Goal: Task Accomplishment & Management: Complete application form

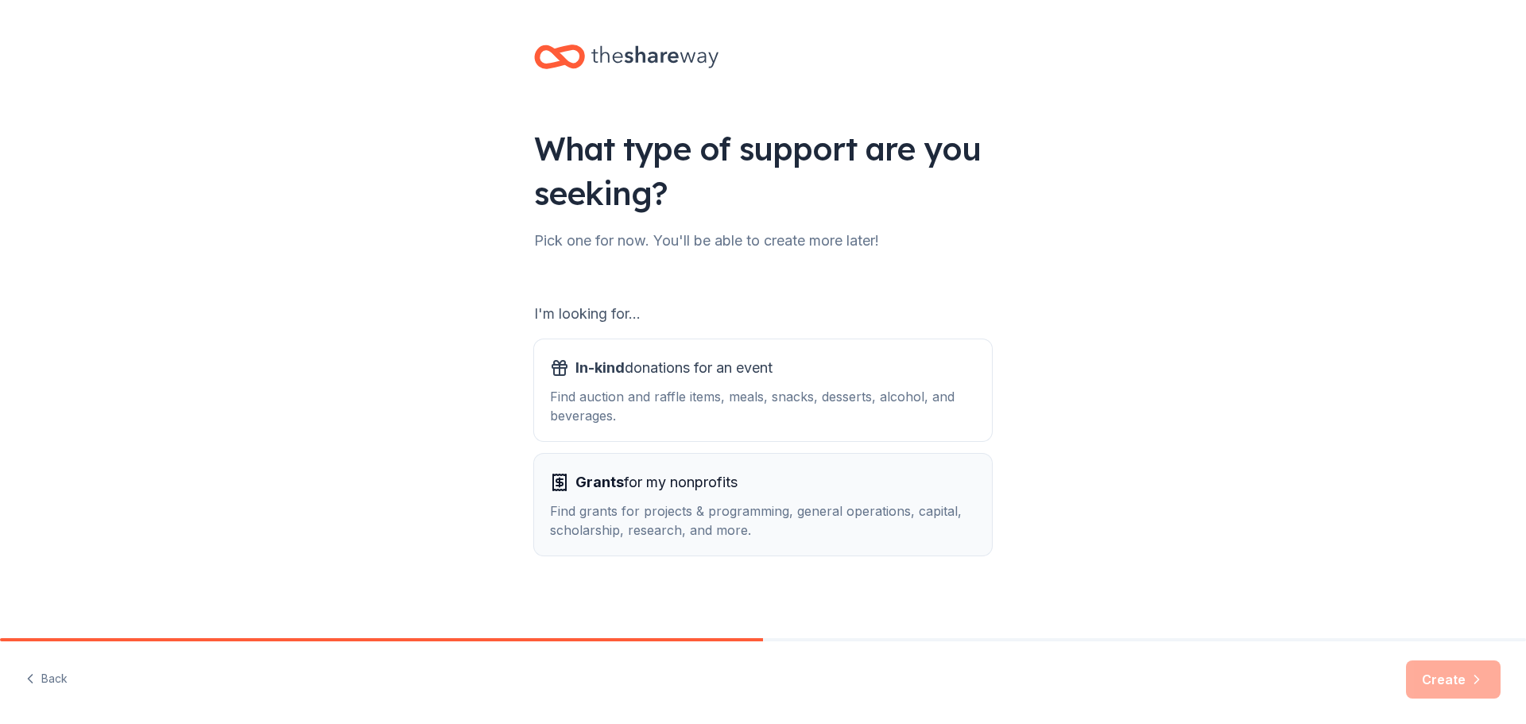
click at [706, 516] on div "Find grants for projects & programming, general operations, capital, scholarshi…" at bounding box center [763, 520] width 426 height 38
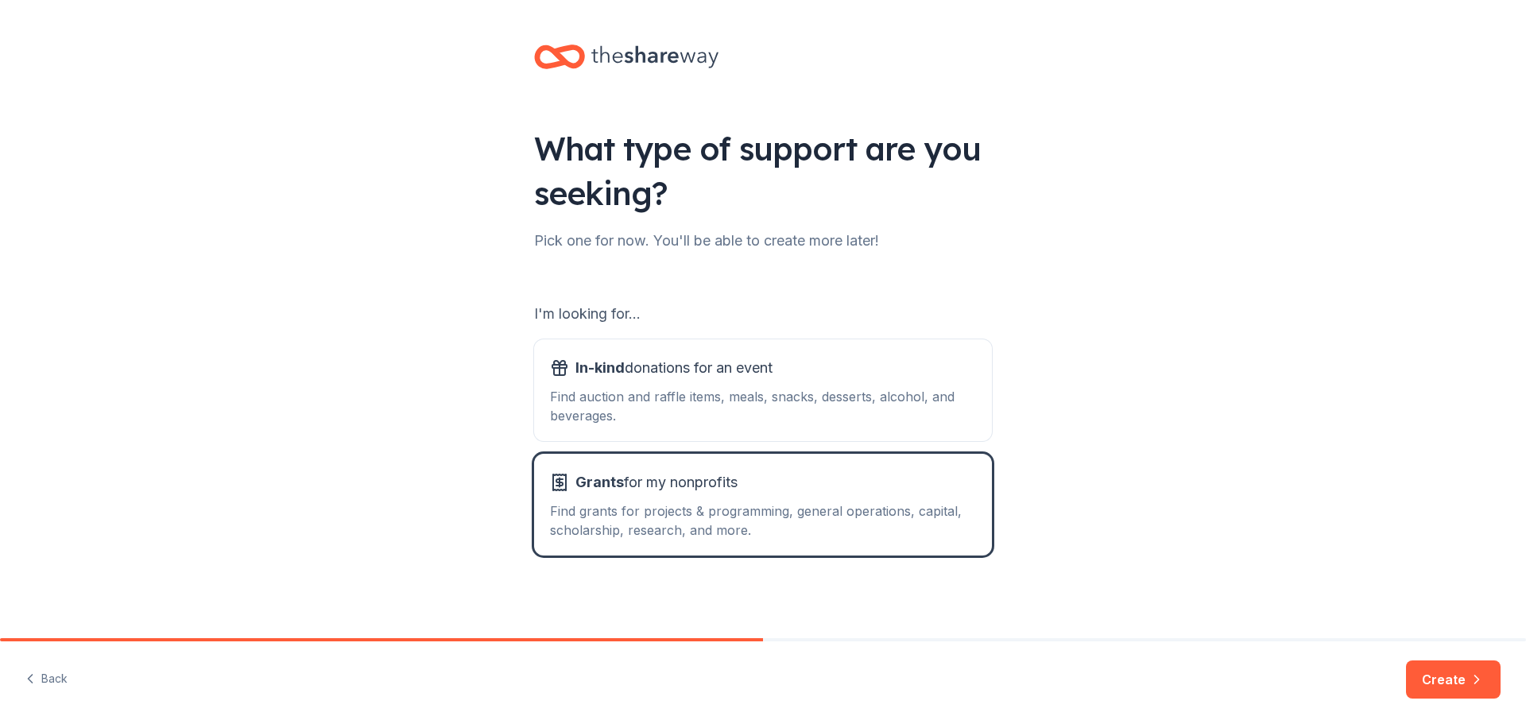
click at [1431, 682] on button "Create" at bounding box center [1453, 679] width 95 height 38
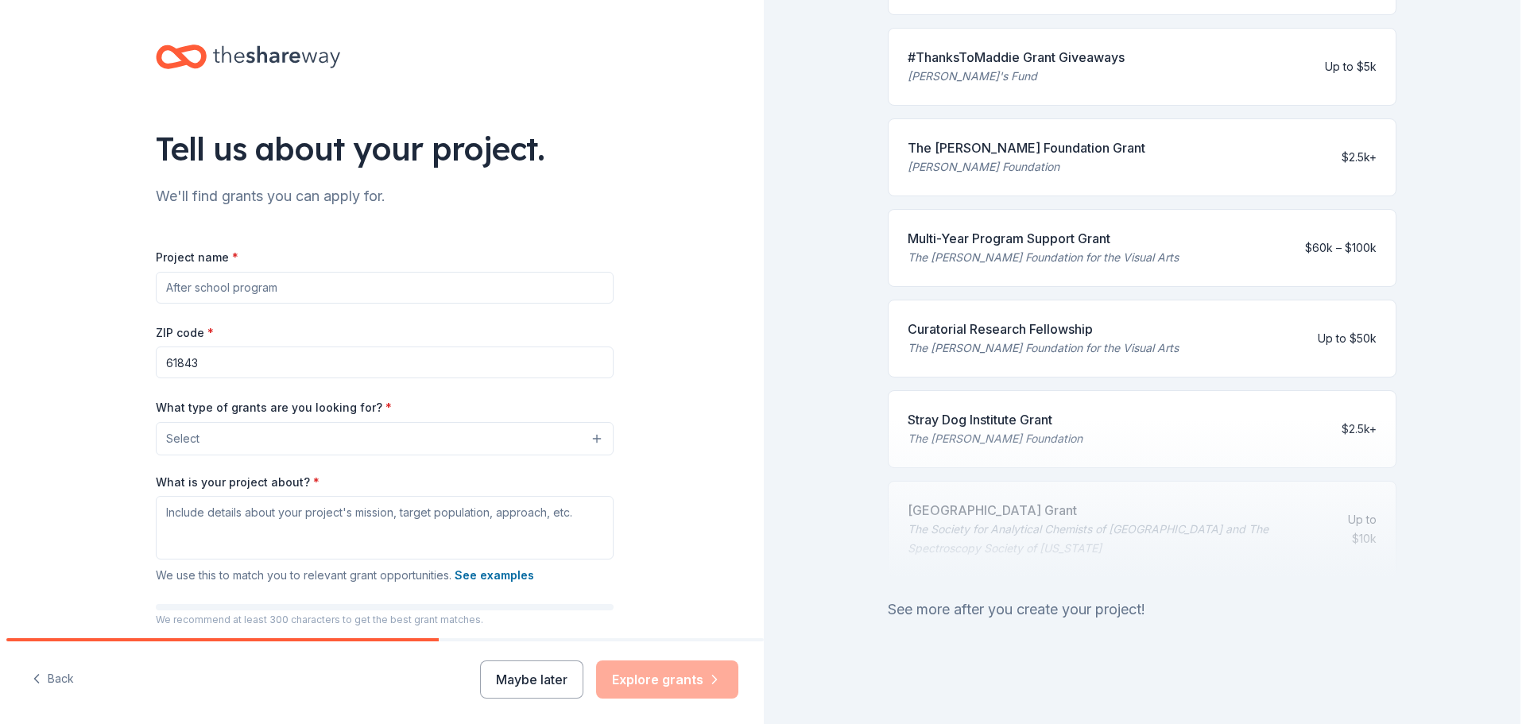
scroll to position [564, 0]
click at [261, 283] on input "Project name *" at bounding box center [378, 288] width 458 height 32
type input "Student chairs for 30 students"
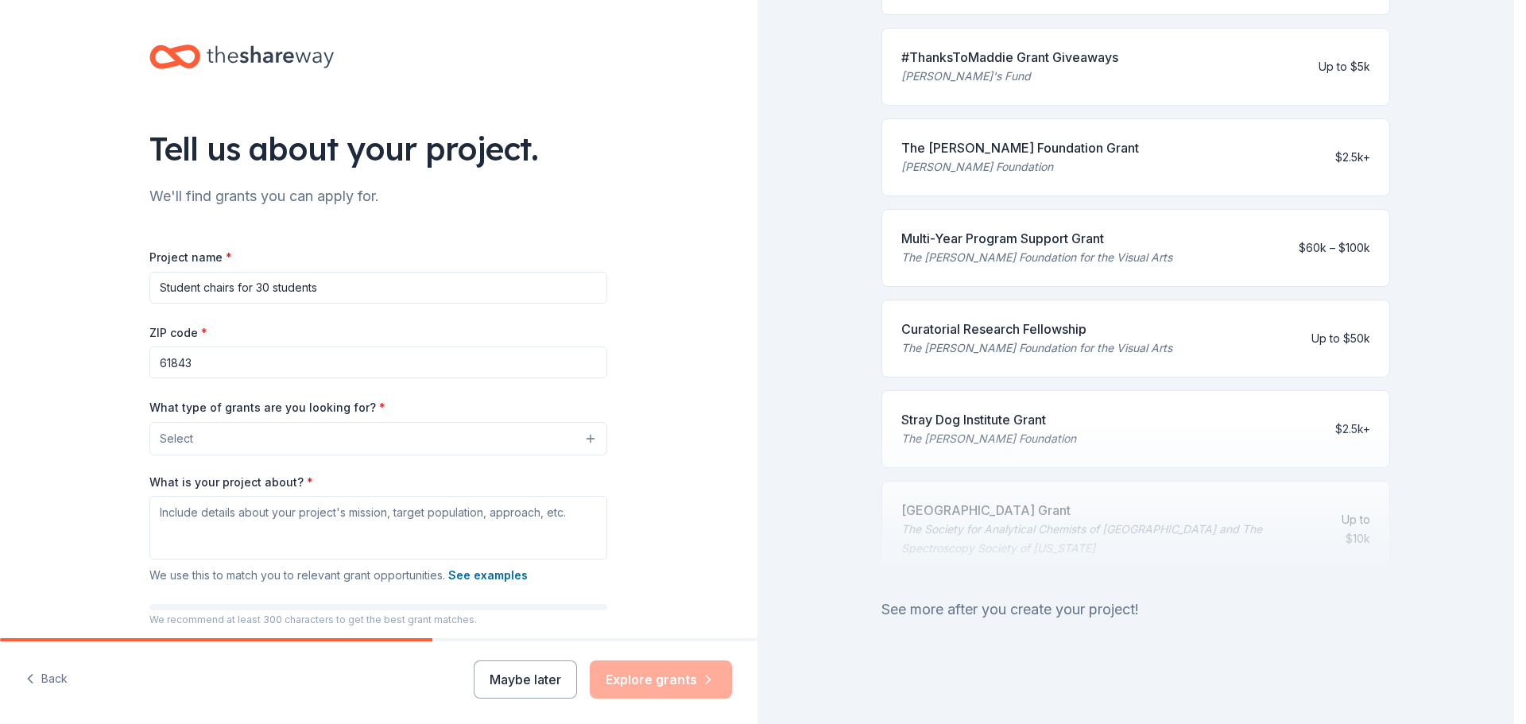
click at [196, 439] on button "Select" at bounding box center [378, 438] width 458 height 33
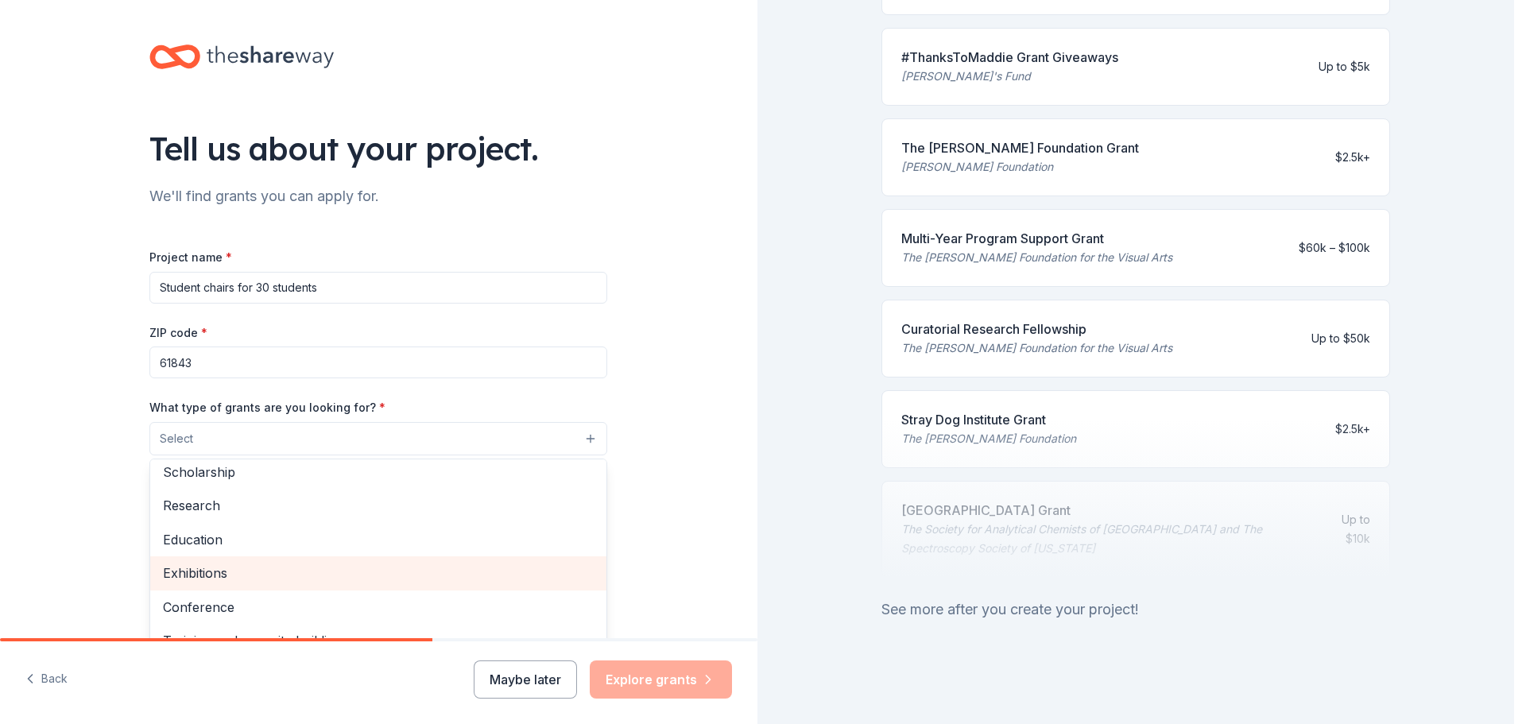
scroll to position [29, 0]
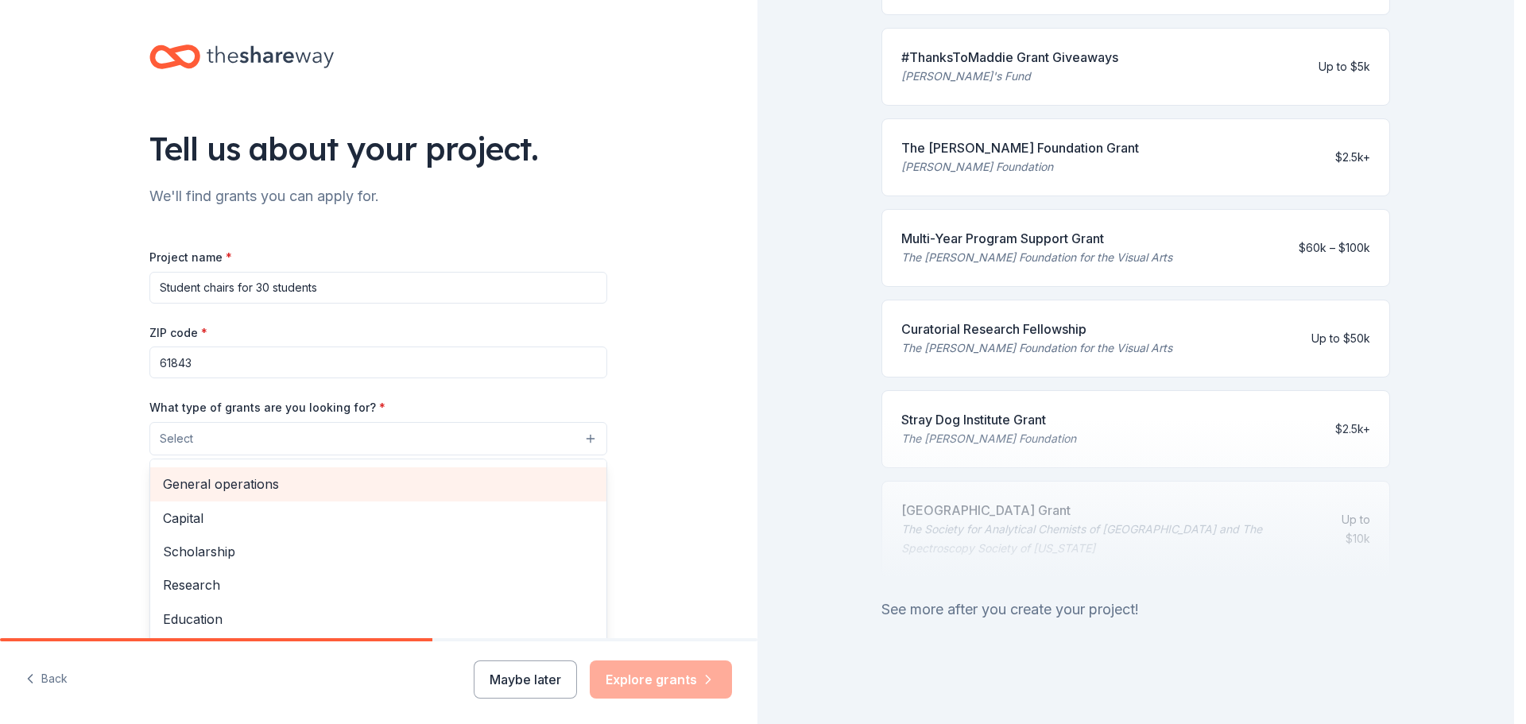
click at [265, 485] on span "General operations" at bounding box center [378, 484] width 431 height 21
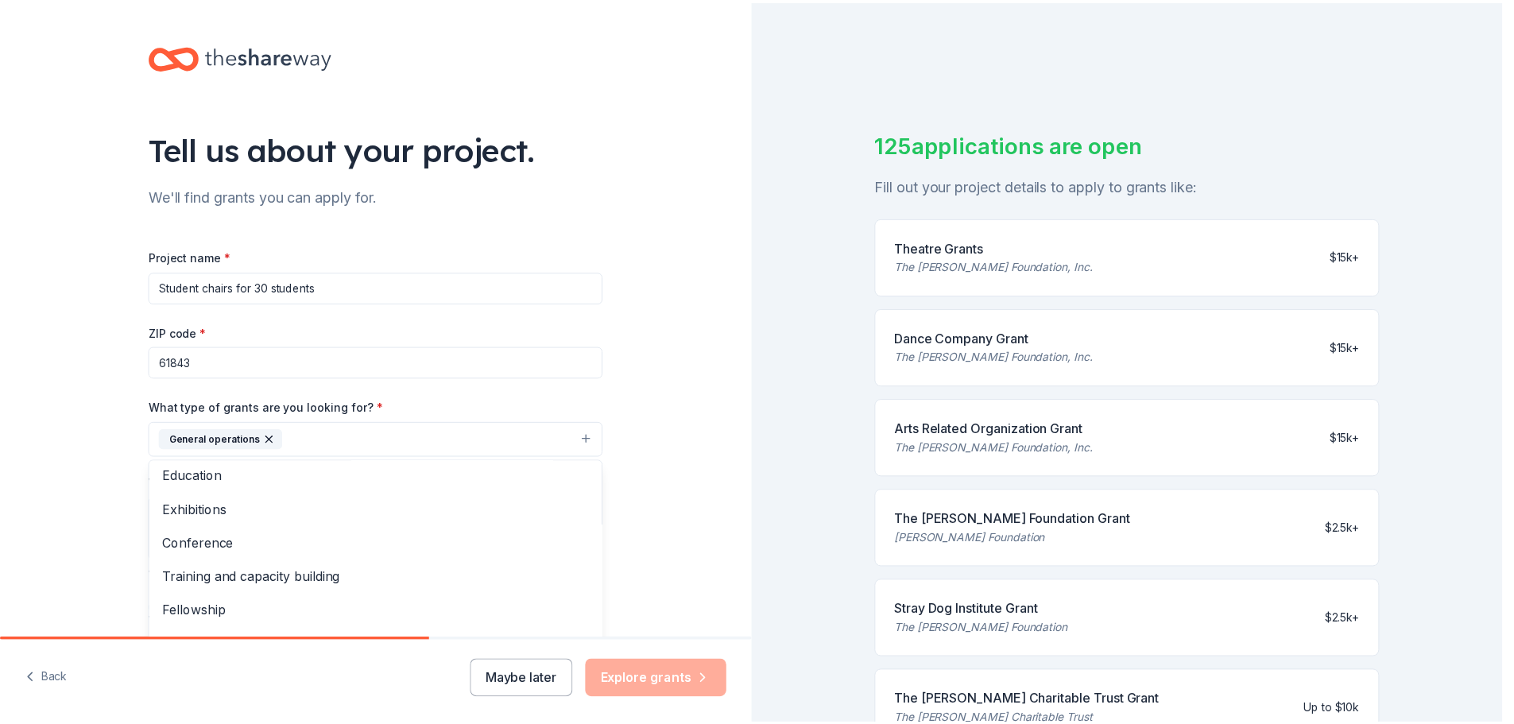
scroll to position [154, 0]
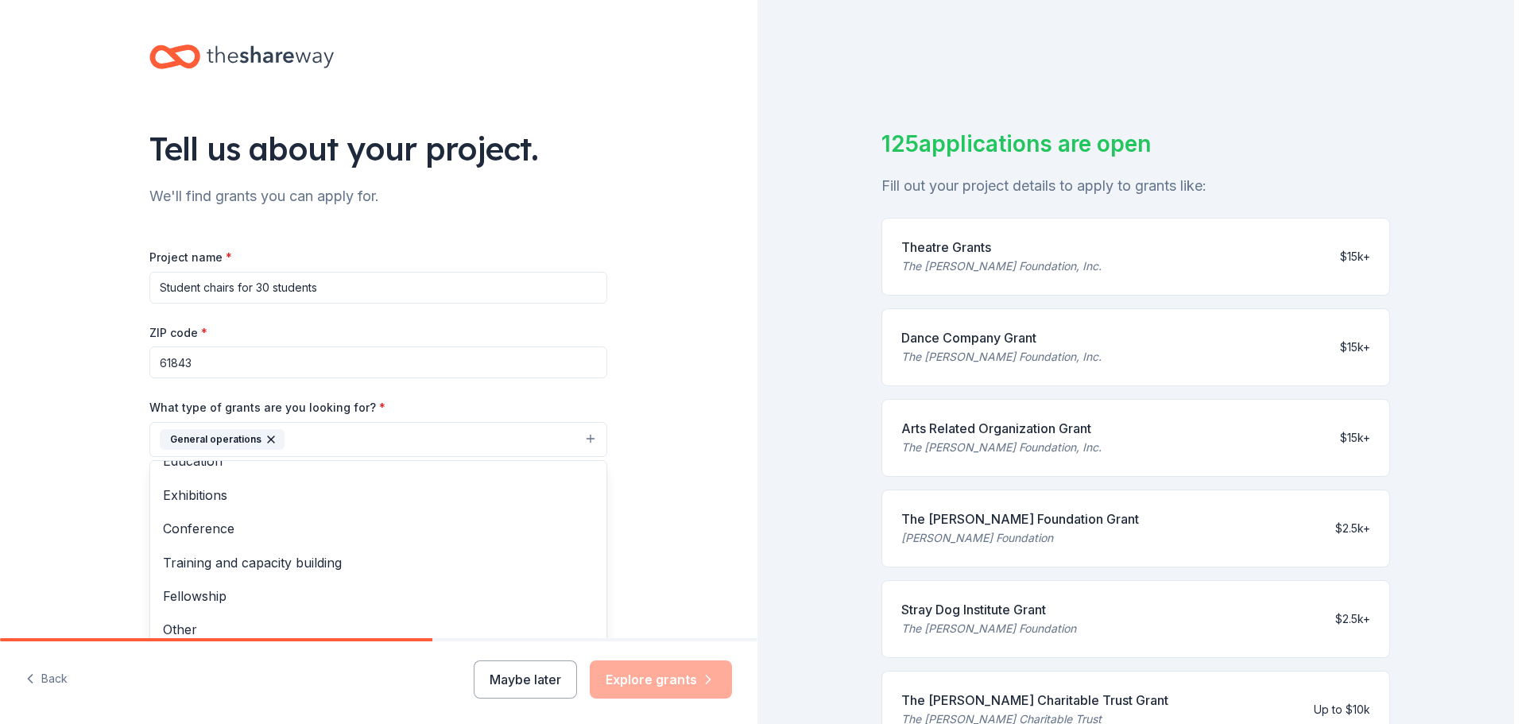
click at [65, 457] on div "Tell us about your project. We'll find grants you can apply for. Project name *…" at bounding box center [378, 380] width 757 height 761
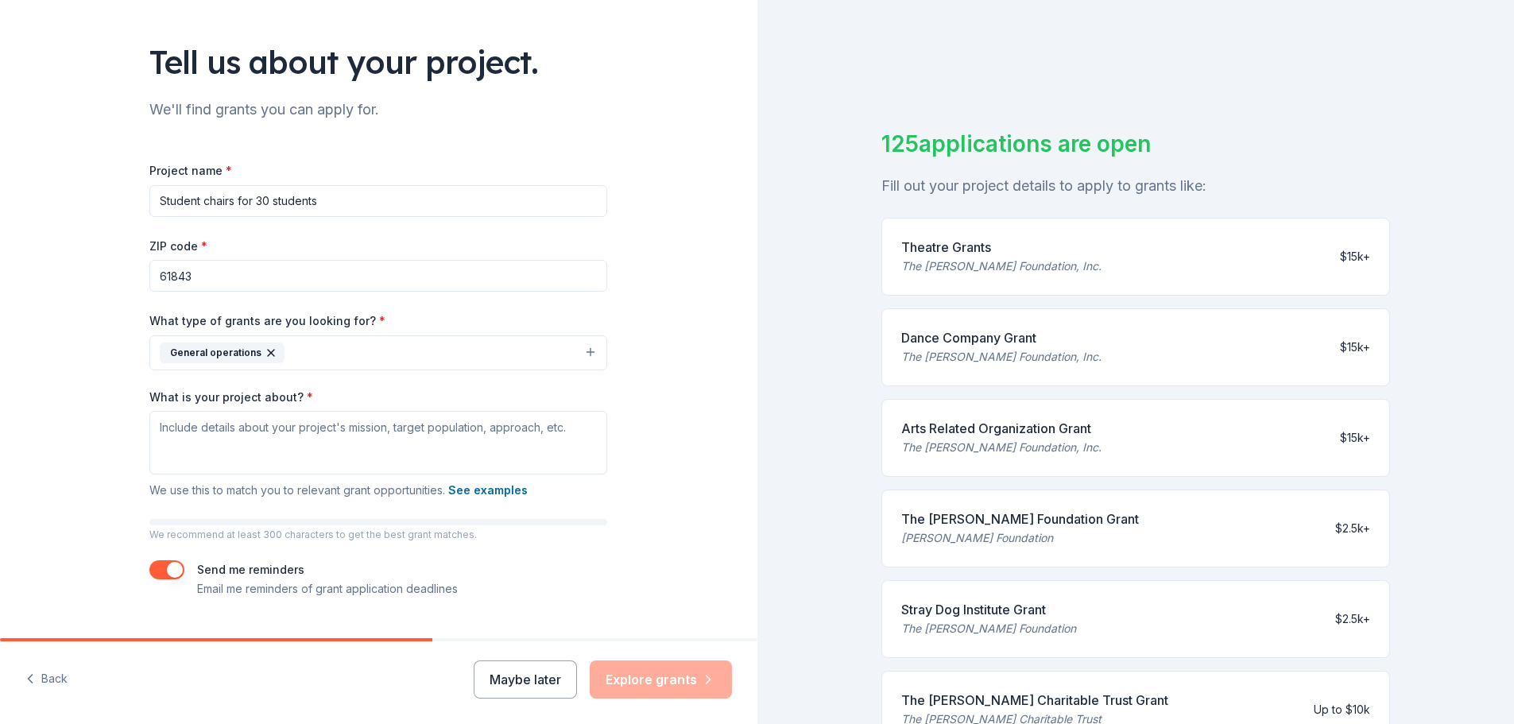
scroll to position [123, 0]
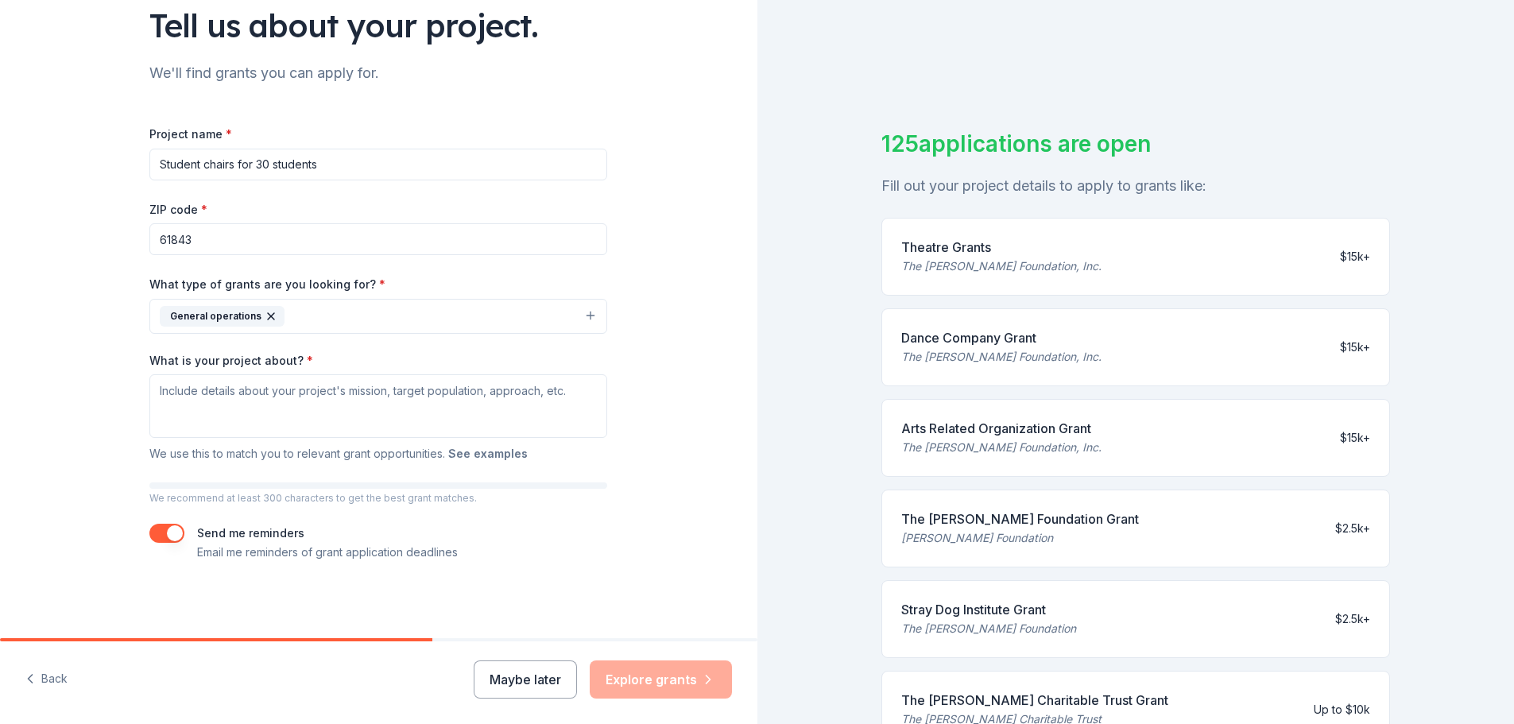
click at [459, 453] on button "See examples" at bounding box center [487, 453] width 79 height 19
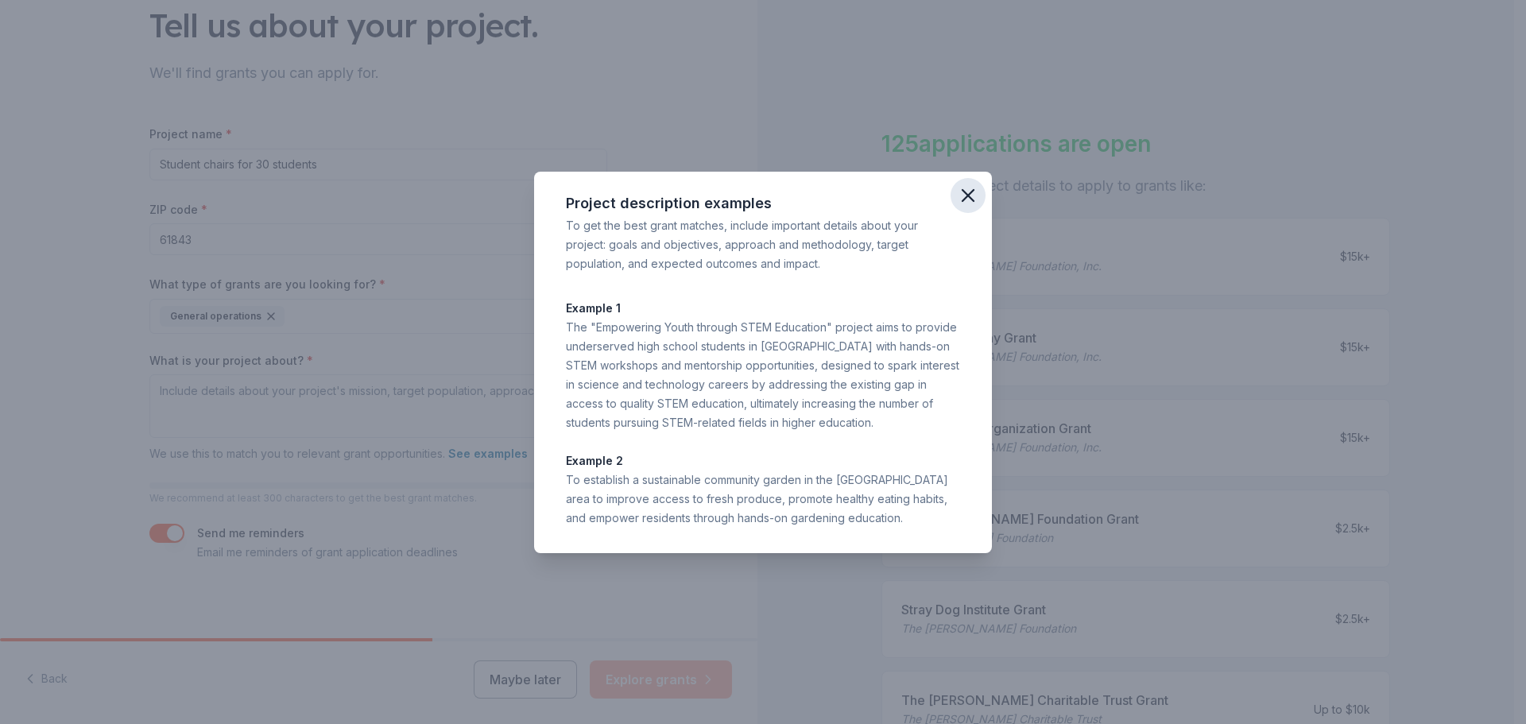
click at [967, 191] on icon "button" at bounding box center [968, 195] width 22 height 22
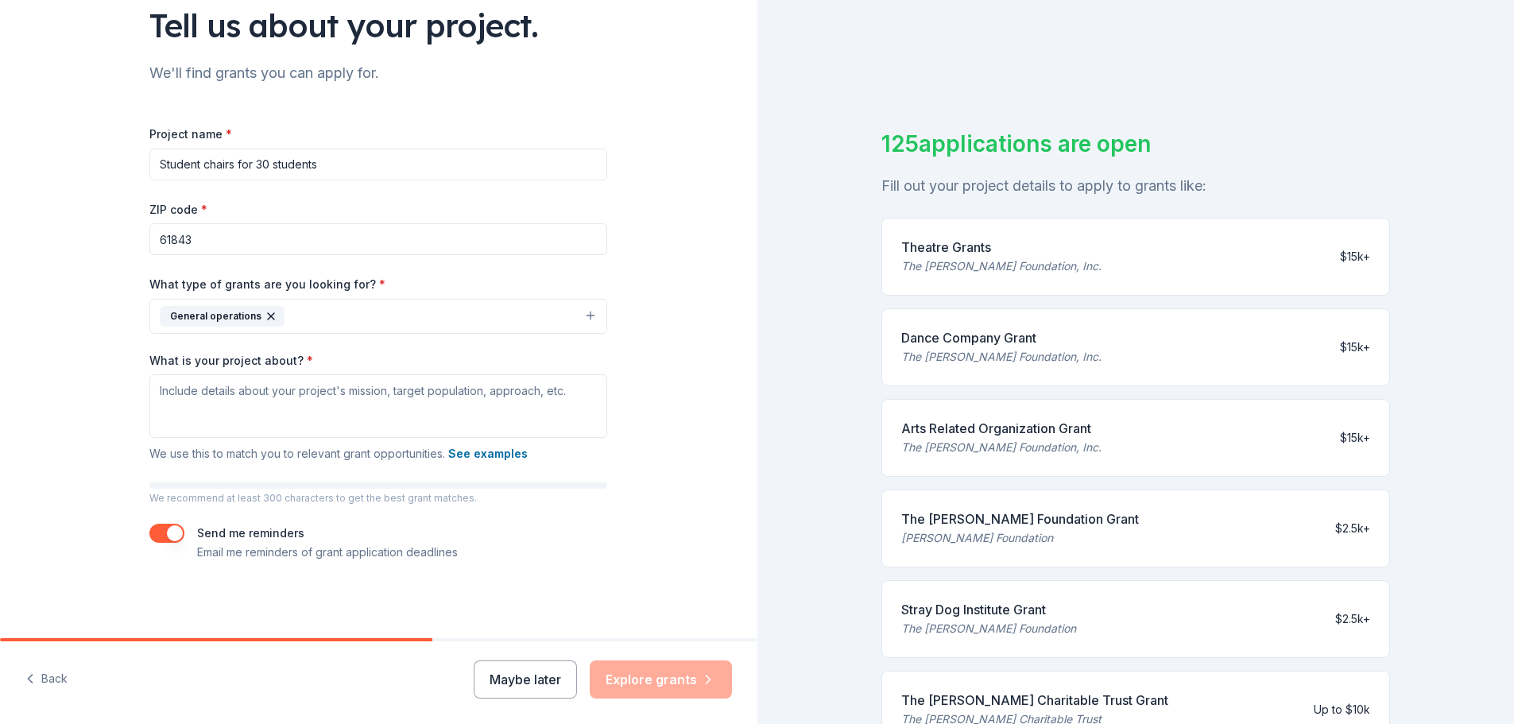
click at [989, 251] on div "Theatre Grants" at bounding box center [1001, 247] width 200 height 19
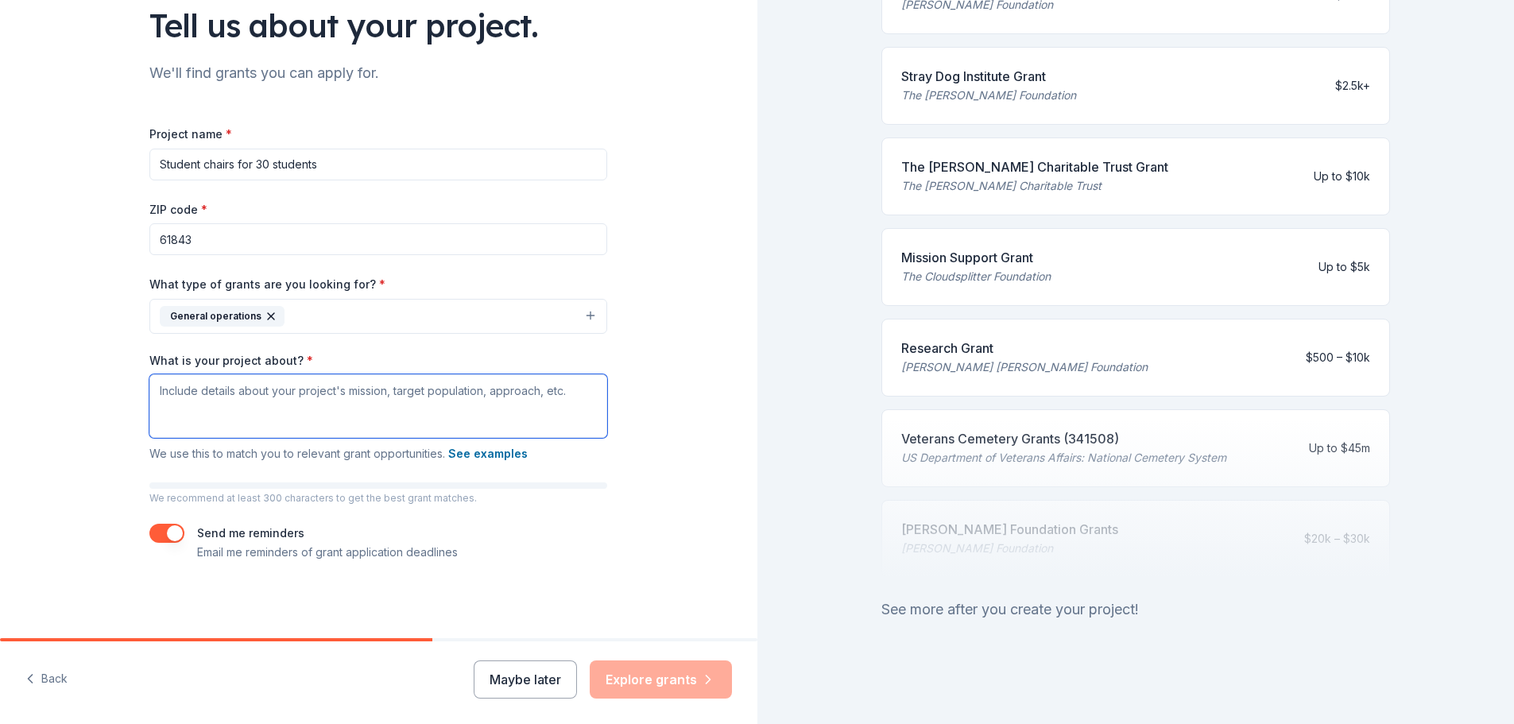
click at [181, 389] on textarea "What is your project about? *" at bounding box center [378, 406] width 458 height 64
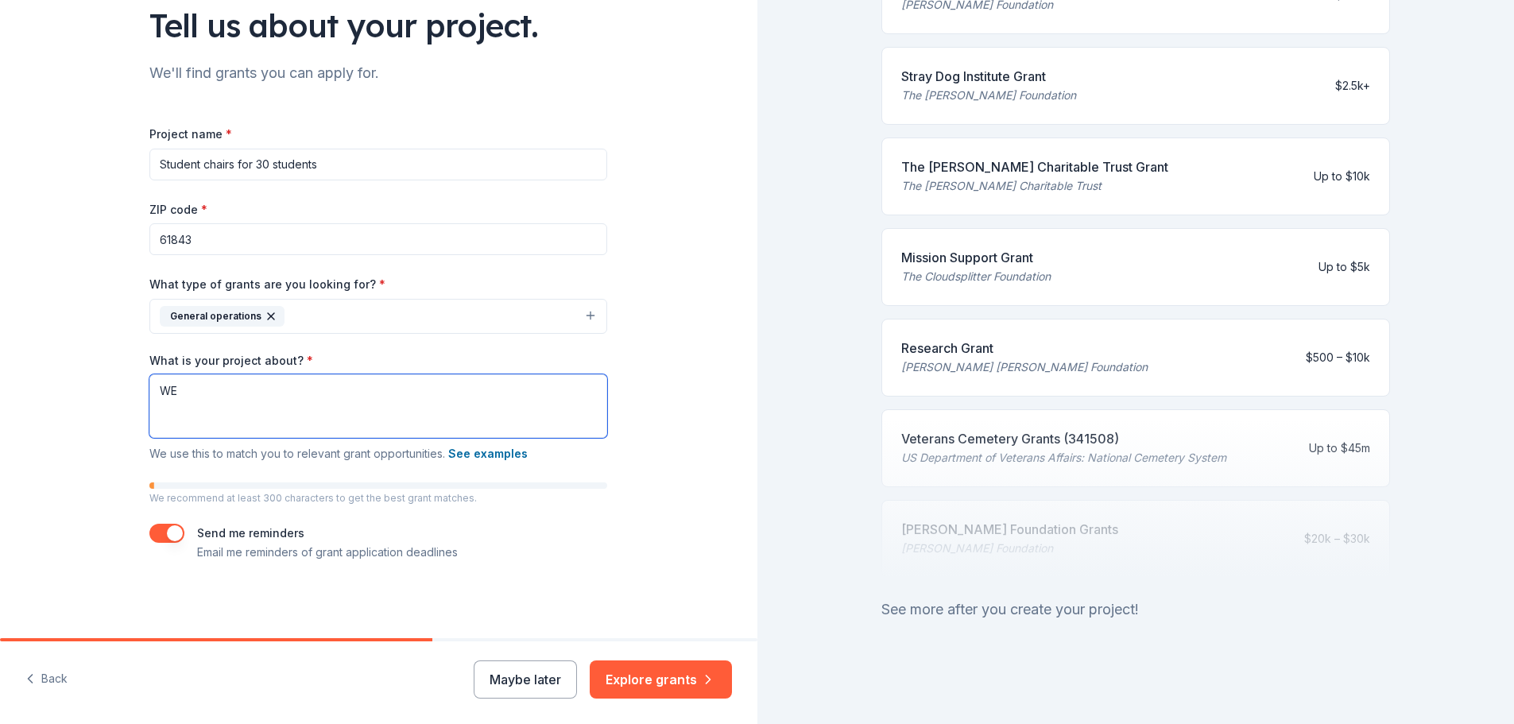
type textarea "W"
click at [354, 387] on textarea "Our school is a very small school with ery small funding" at bounding box center [378, 406] width 458 height 64
click at [382, 390] on textarea "Our school is a very small school with very small funding" at bounding box center [378, 406] width 458 height 64
click at [356, 390] on textarea "Our school is a very small school with very a small funding" at bounding box center [378, 406] width 458 height 64
click at [397, 393] on textarea "Our school is a very small school with a very a small funding" at bounding box center [378, 406] width 458 height 64
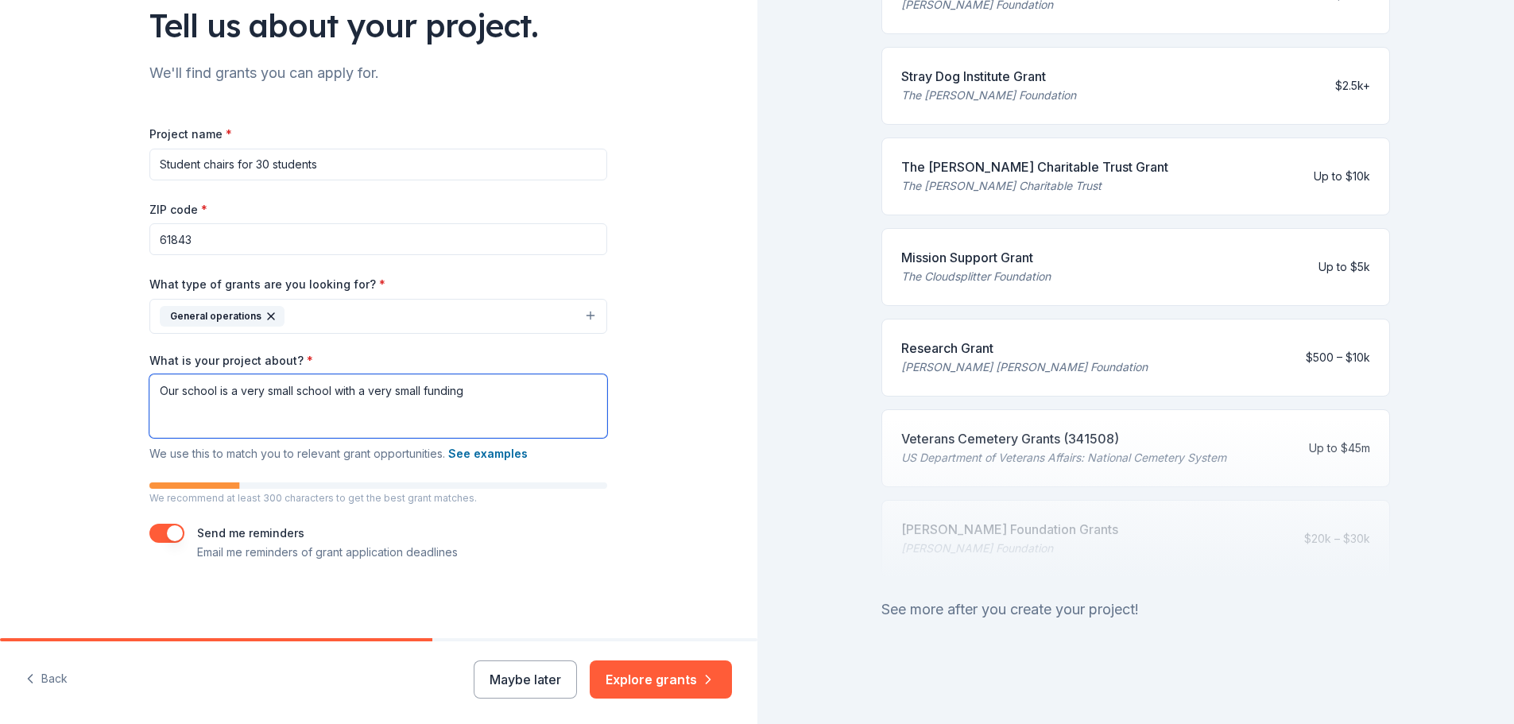
click at [485, 396] on textarea "Our school is a very small school with a very small funding" at bounding box center [378, 406] width 458 height 64
type textarea "Our school is a very small school with a very small funding pool of close to 20…"
click at [330, 163] on input "Student chairs for 30 students" at bounding box center [378, 165] width 458 height 32
click at [397, 158] on input "Student chairs for 30 students (ergonomically adult size)" at bounding box center [378, 165] width 458 height 32
type input "Student chairs for 30 students (ergonomic and adult size)"
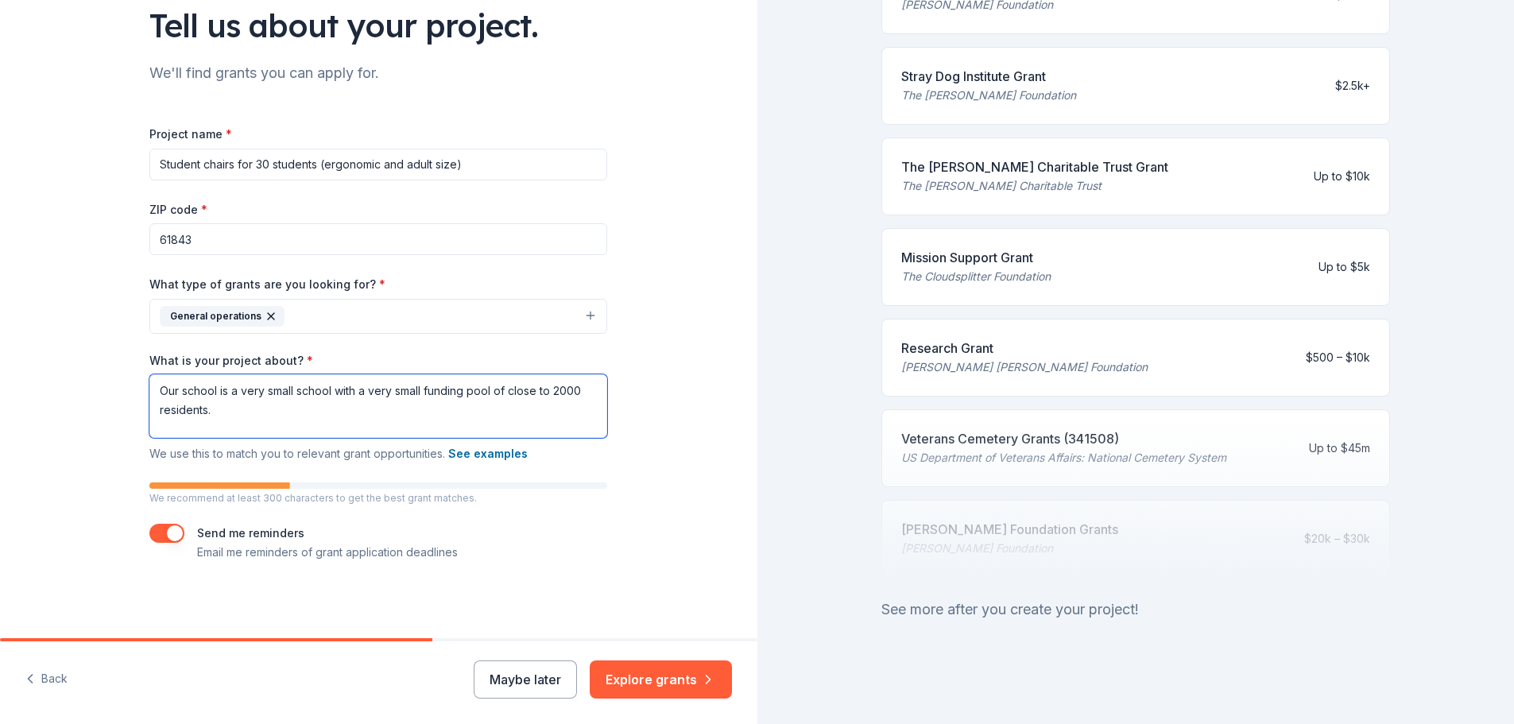
click at [150, 389] on textarea "Our school is a very small school with a very small funding pool of close to 20…" at bounding box center [378, 406] width 458 height 64
click at [354, 387] on textarea "This is for [PERSON_NAME] Unit School District #1. Our school is a very small s…" at bounding box center [378, 406] width 458 height 64
click at [428, 387] on textarea "This is for [PERSON_NAME] Unit School District # 1. Our school is a very small …" at bounding box center [378, 406] width 458 height 64
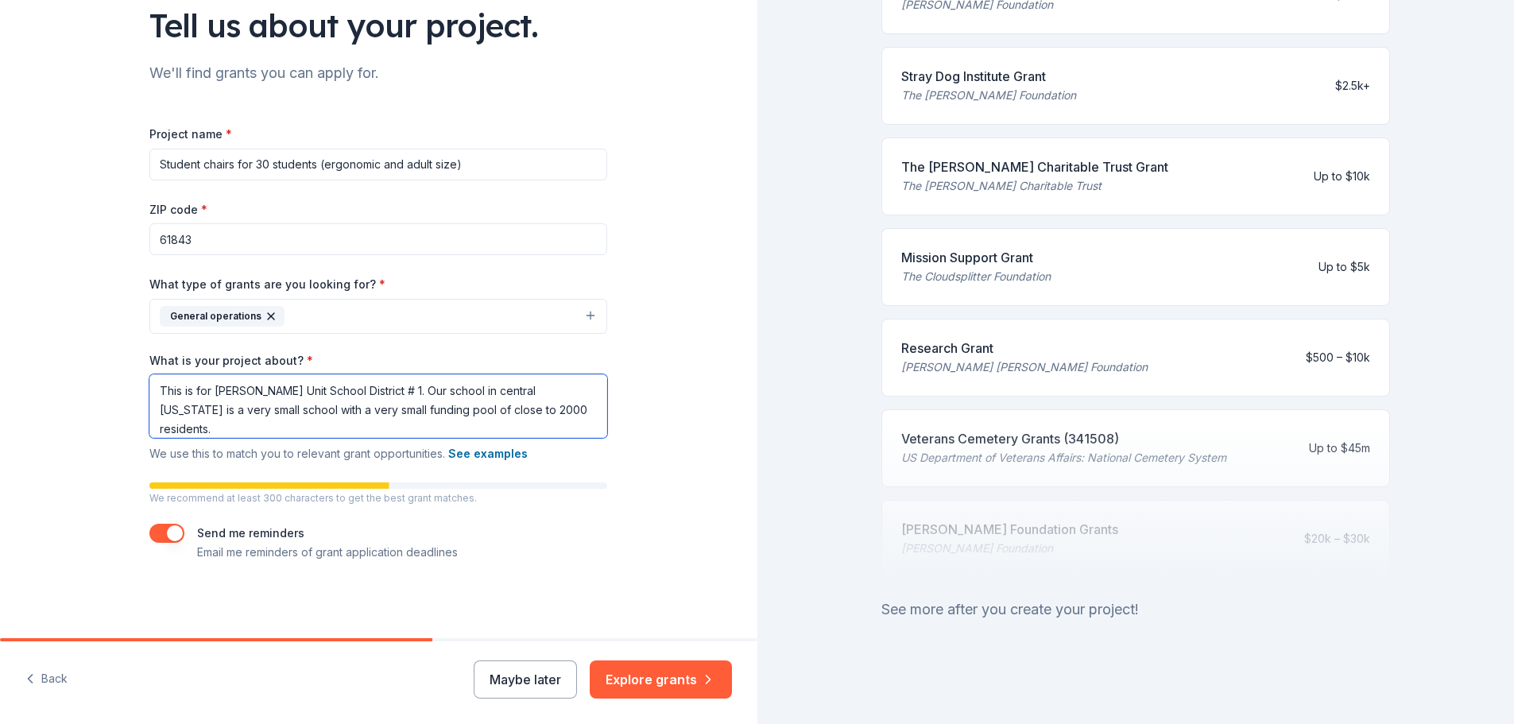
click at [545, 411] on textarea "This is for [PERSON_NAME] Unit School District # 1. Our school in central [US_S…" at bounding box center [378, 406] width 458 height 64
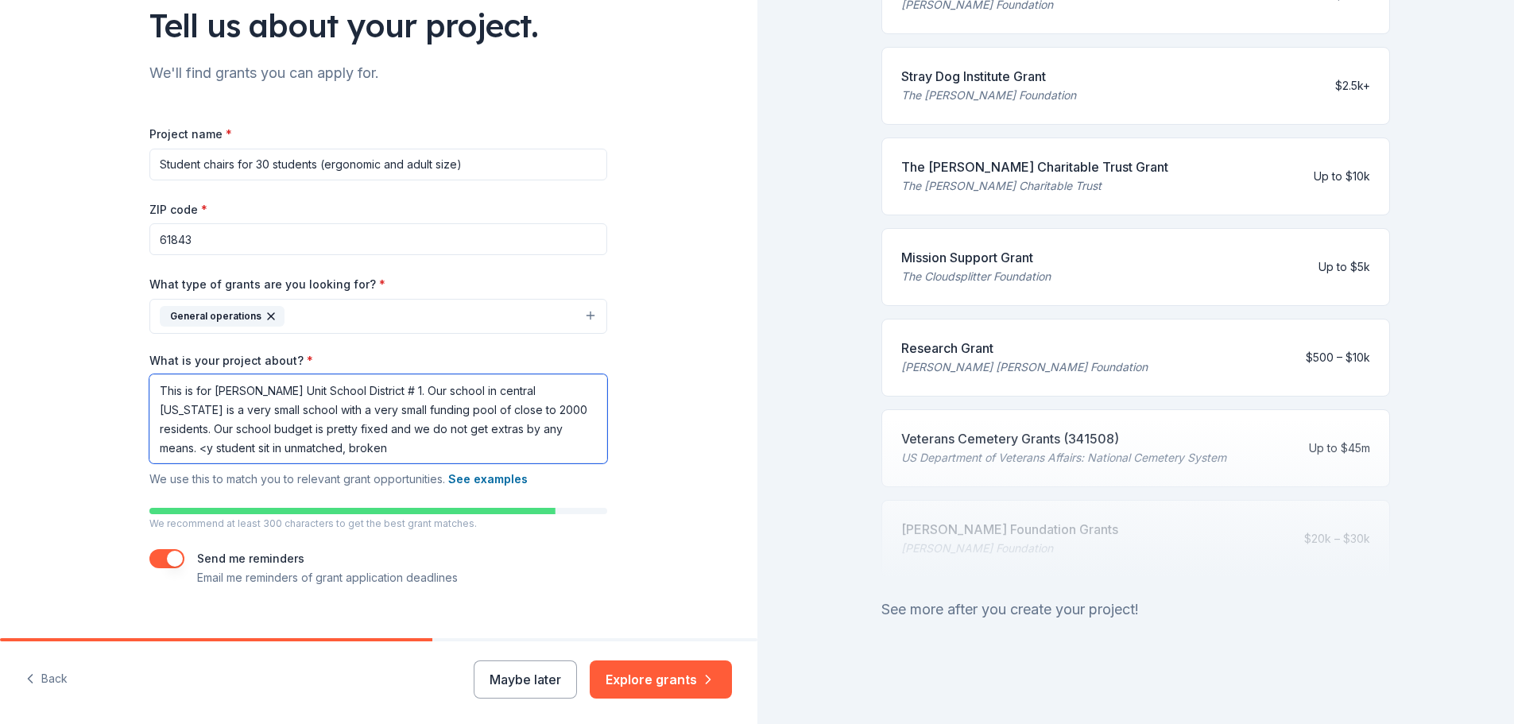
click at [527, 424] on textarea "This is for [PERSON_NAME] Unit School District # 1. Our school in central [US_S…" at bounding box center [378, 418] width 458 height 89
click at [526, 409] on textarea "This is for [PERSON_NAME] Unit School District # 1. Our school in central [US_S…" at bounding box center [378, 418] width 458 height 89
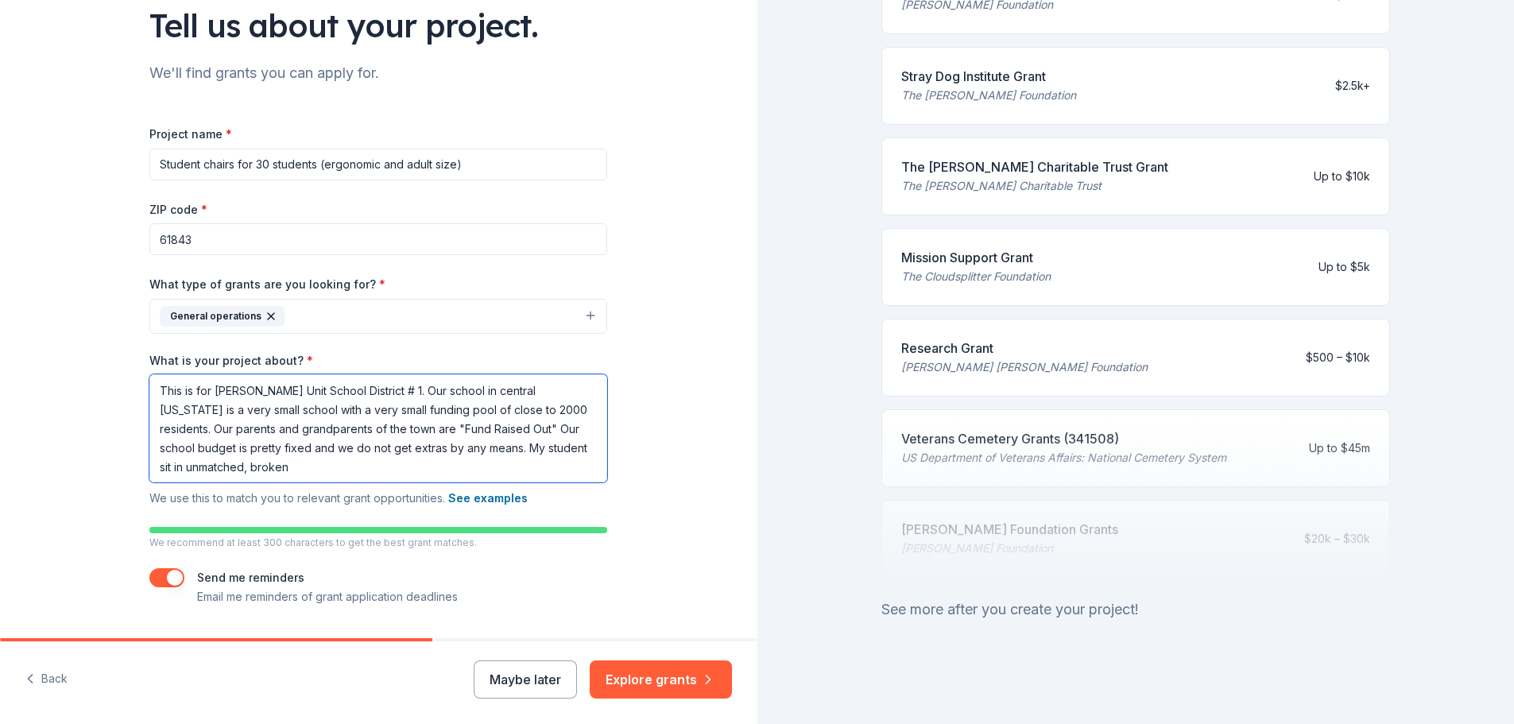
click at [439, 449] on textarea "This is for [PERSON_NAME] Unit School District # 1. Our school in central [US_S…" at bounding box center [378, 428] width 458 height 108
click at [157, 464] on textarea "This is for [PERSON_NAME] Unit School District # 1. Our school in central [US_S…" at bounding box center [378, 428] width 458 height 108
click at [213, 464] on textarea "This is for [PERSON_NAME] Unit School District # 1. Our school in central [US_S…" at bounding box center [378, 428] width 458 height 108
click at [377, 465] on textarea "This is for [PERSON_NAME] Unit School District # 1. Our school in central [US_S…" at bounding box center [378, 428] width 458 height 108
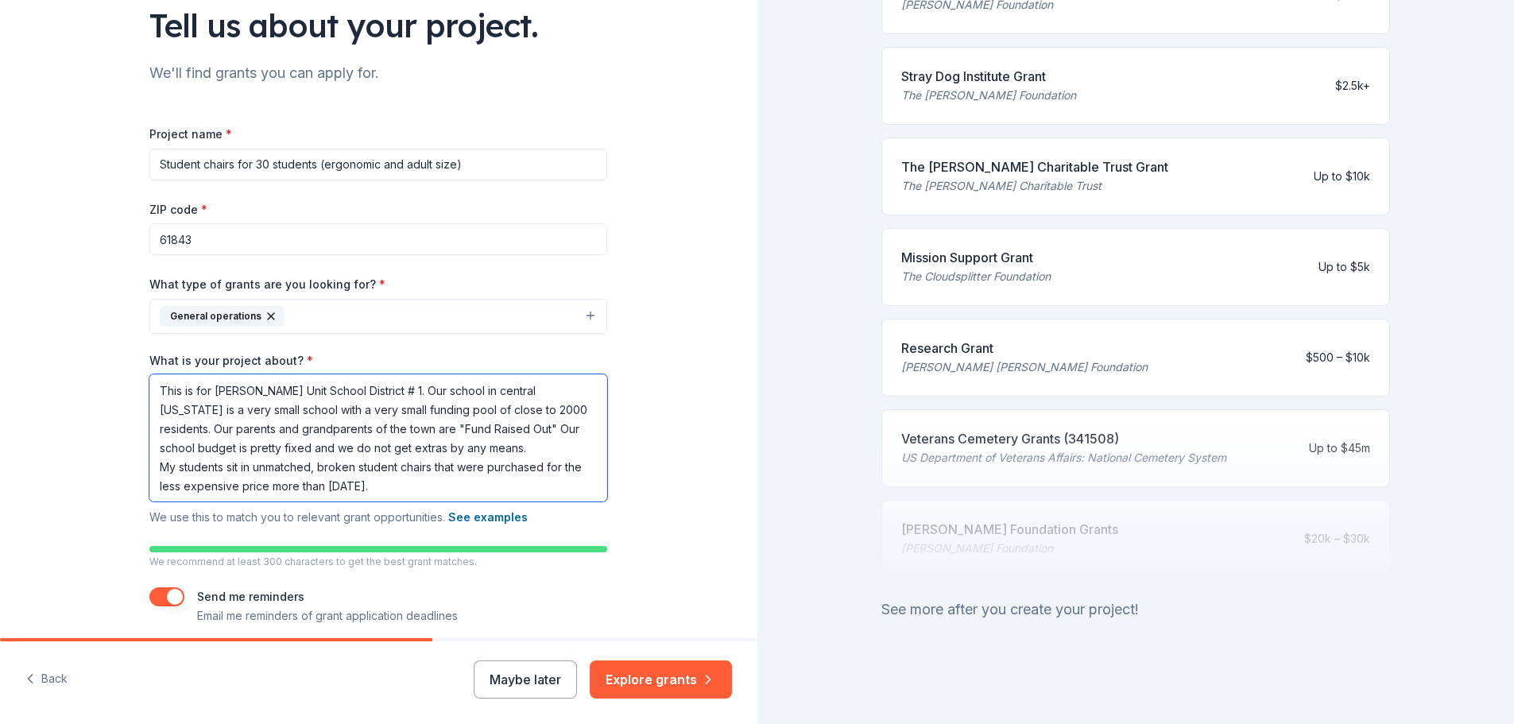
click at [333, 482] on textarea "This is for [PERSON_NAME] Unit School District # 1. Our school in central [US_S…" at bounding box center [378, 437] width 458 height 127
click at [418, 490] on textarea "This is for [PERSON_NAME] Unit School District # 1. Our school in central [US_S…" at bounding box center [378, 437] width 458 height 127
click at [518, 514] on button "See examples" at bounding box center [487, 517] width 79 height 19
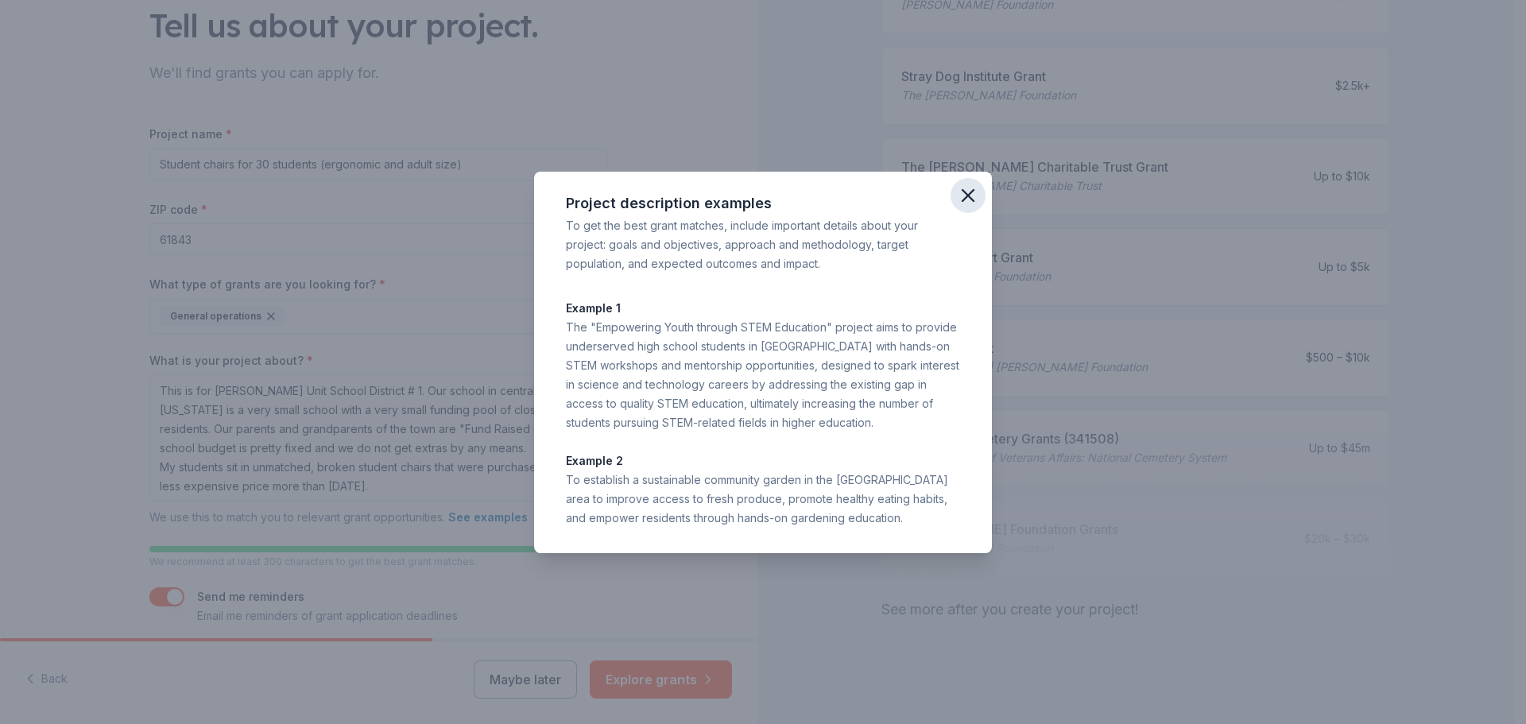
click at [972, 188] on icon "button" at bounding box center [968, 195] width 22 height 22
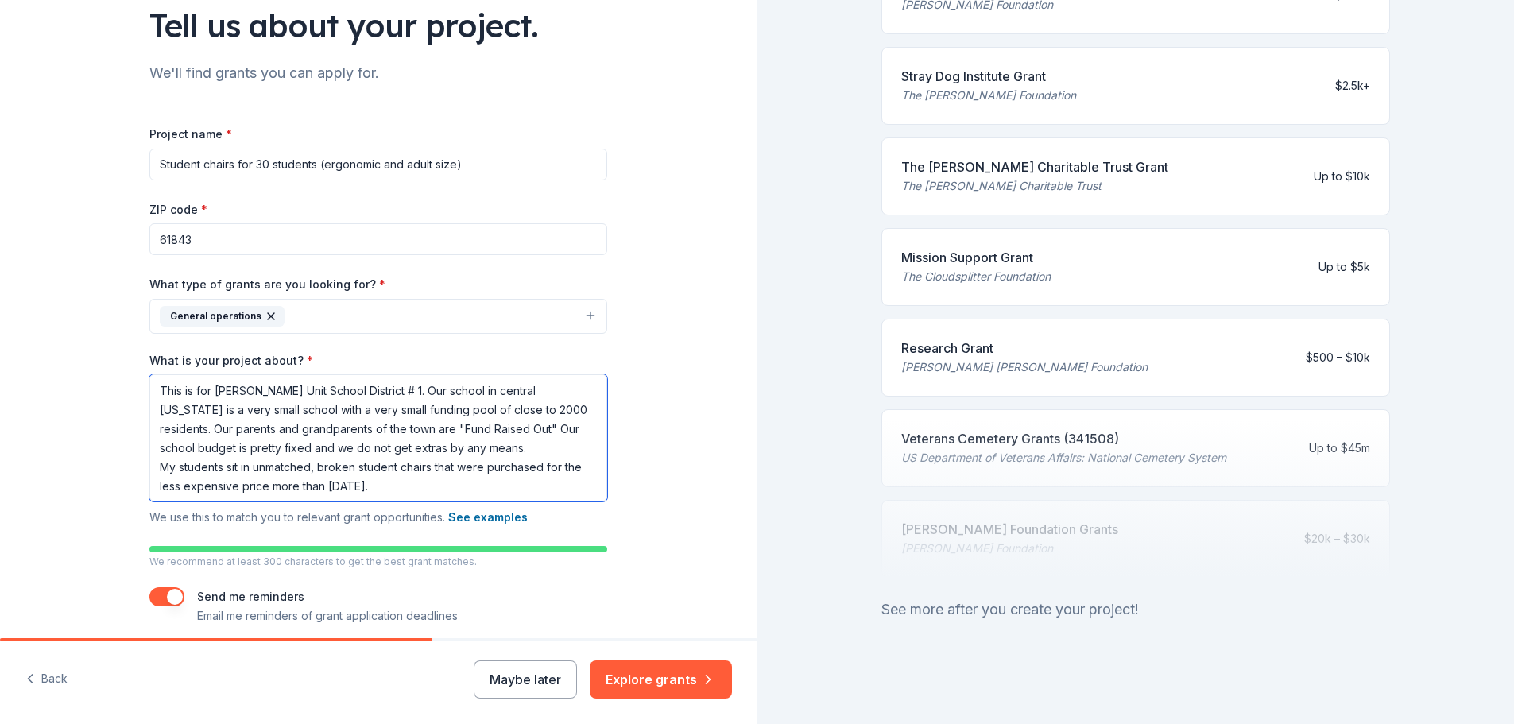
click at [462, 447] on textarea "This is for [PERSON_NAME] Unit School District # 1. Our school in central [US_S…" at bounding box center [378, 437] width 458 height 127
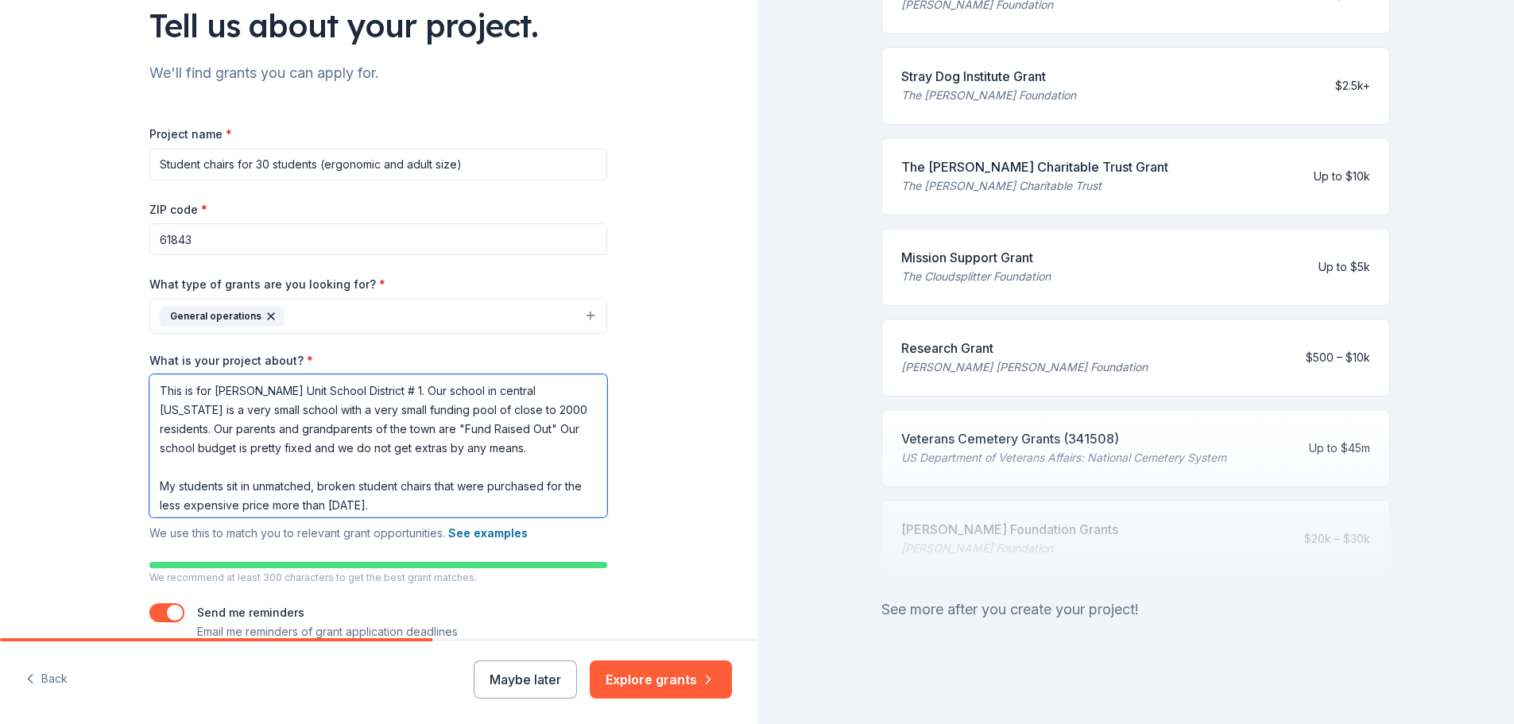
click at [413, 503] on textarea "This is for [PERSON_NAME] Unit School District # 1. Our school in central [US_S…" at bounding box center [378, 445] width 458 height 143
type textarea "This is for [PERSON_NAME] Unit School District # 1. Our school in central [US_S…"
